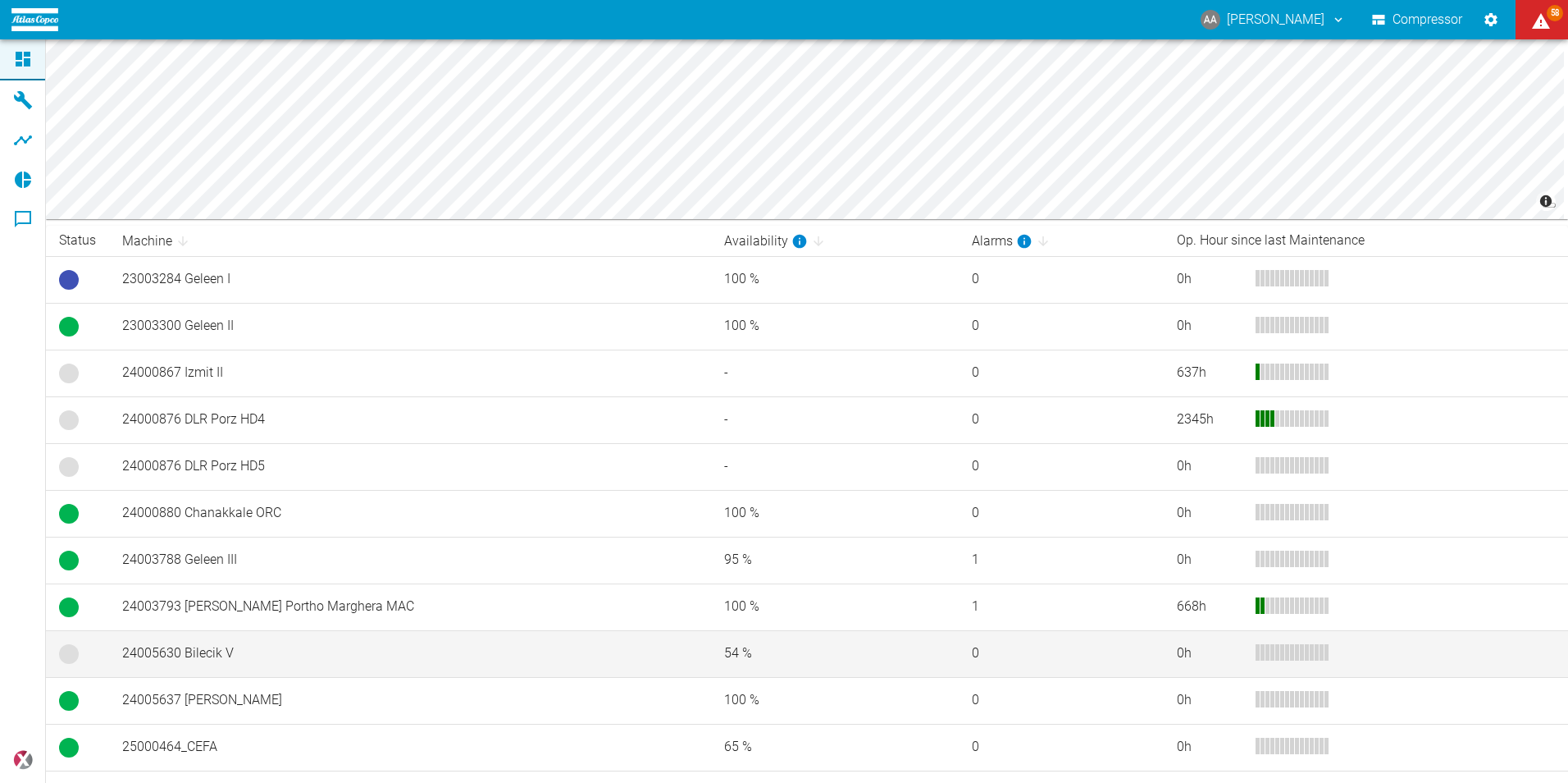
scroll to position [270, 0]
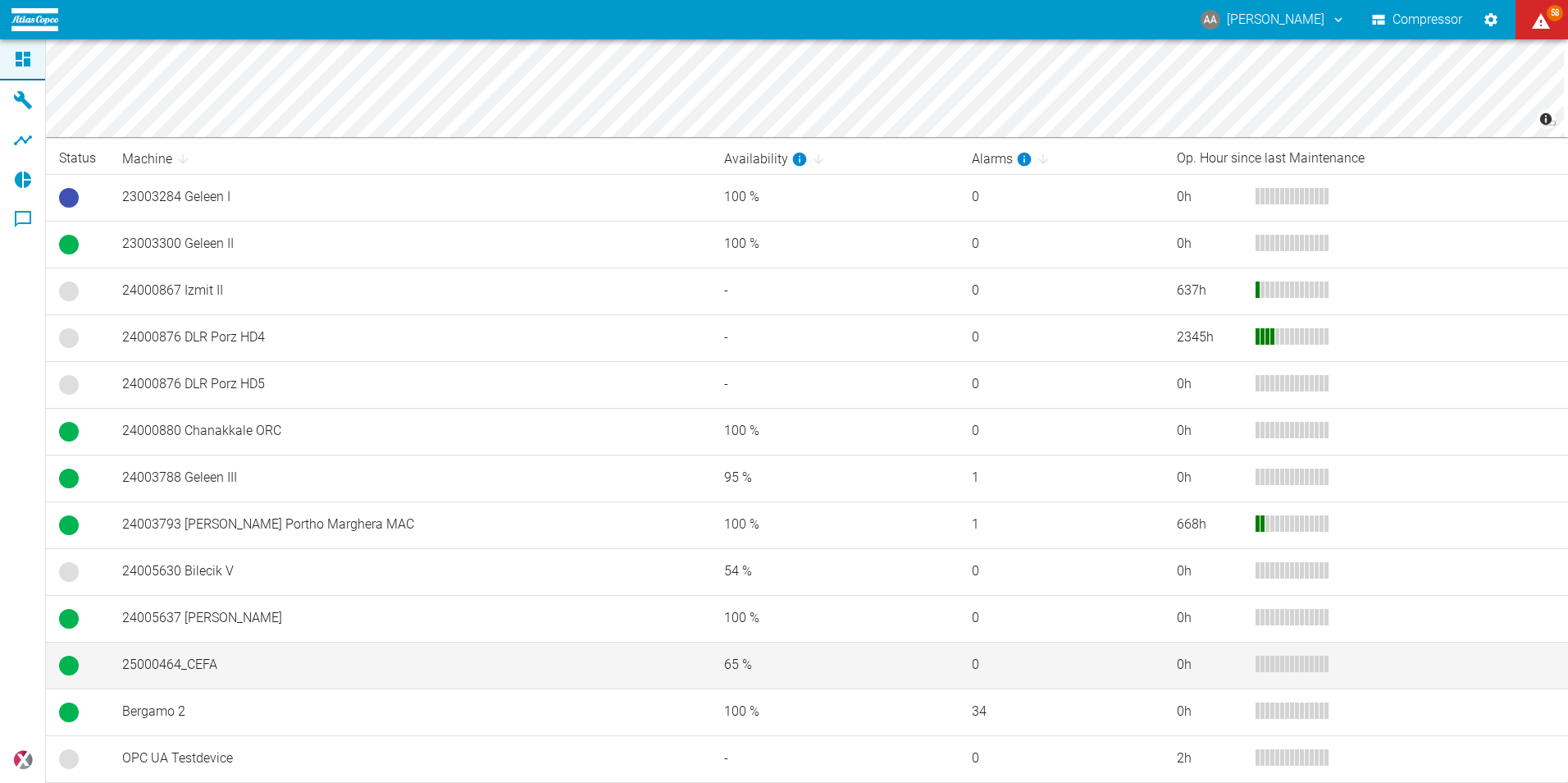
click at [254, 665] on td "25000464_CEFA" at bounding box center [410, 665] width 602 height 47
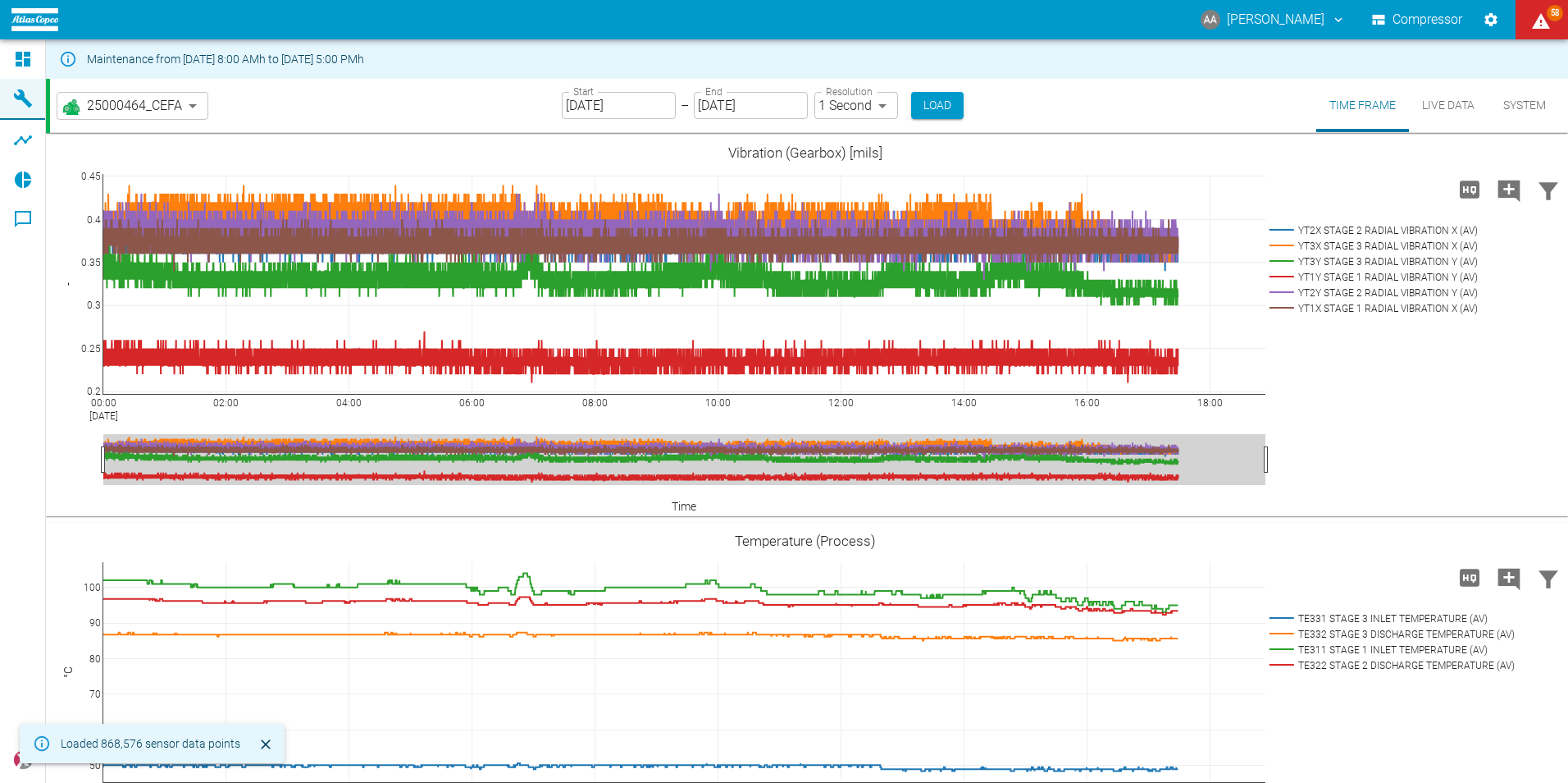
click at [259, 745] on icon "Close" at bounding box center [265, 744] width 17 height 17
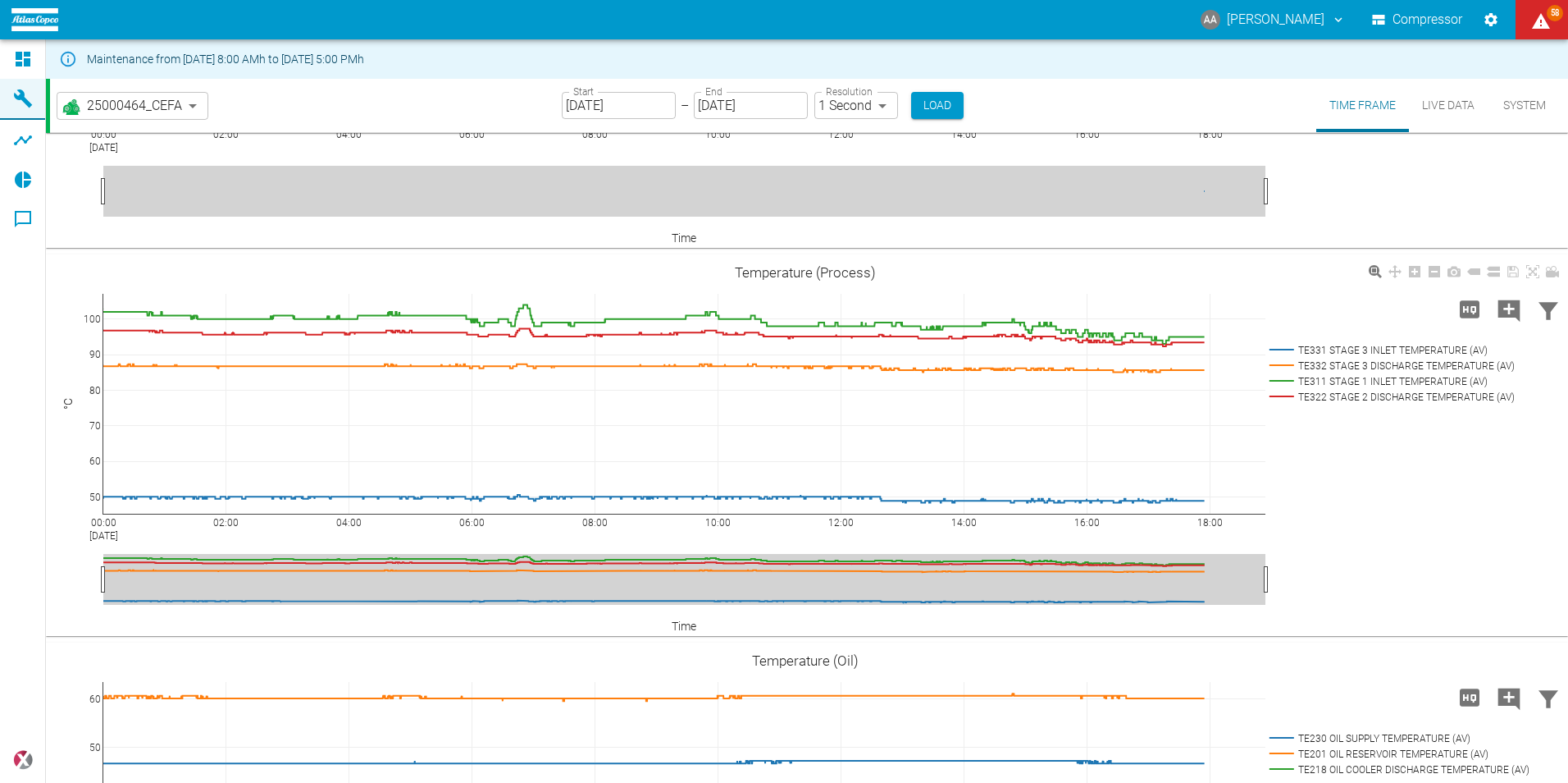
scroll to position [219, 0]
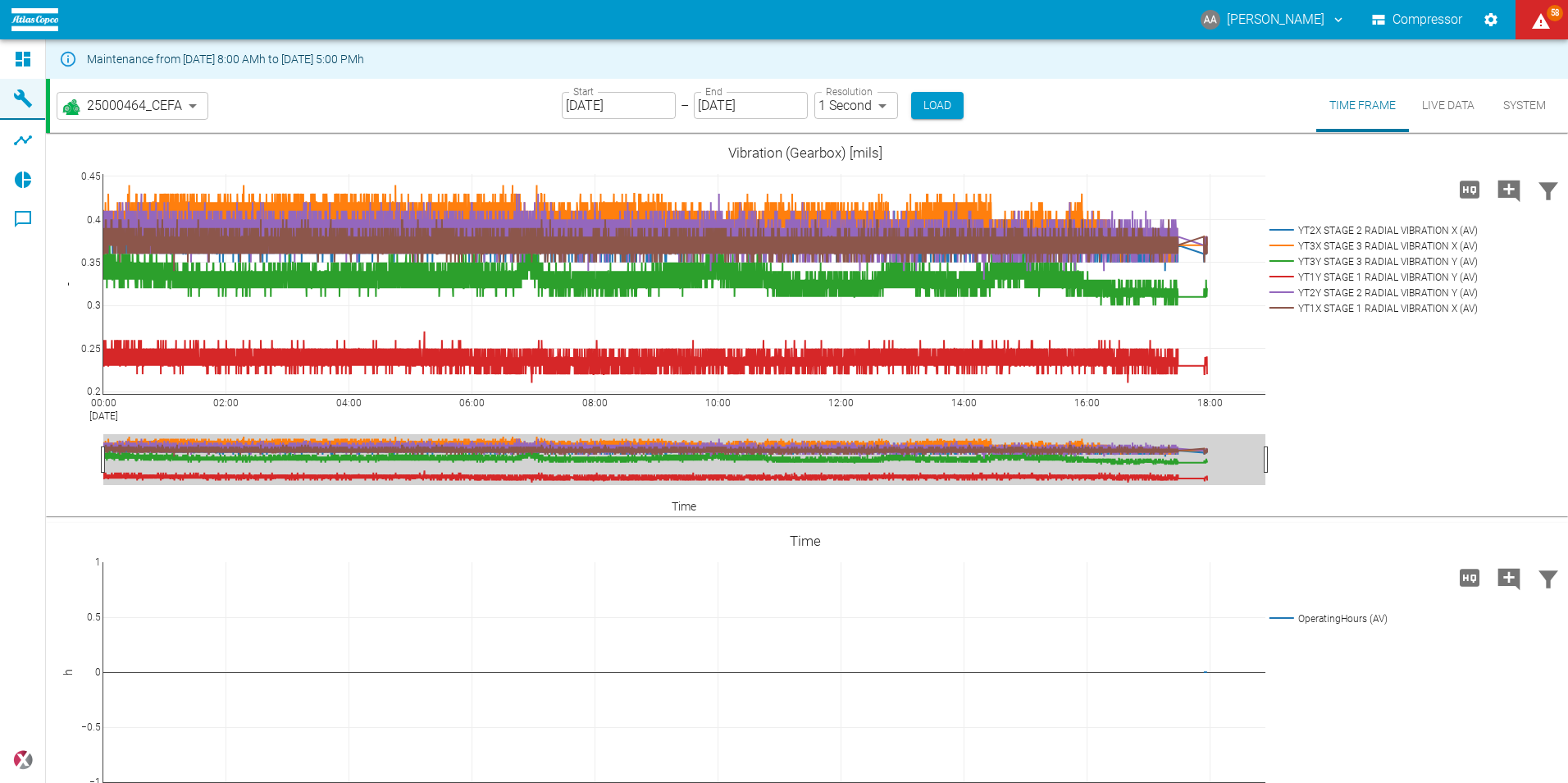
scroll to position [219, 0]
